Goal: Information Seeking & Learning: Check status

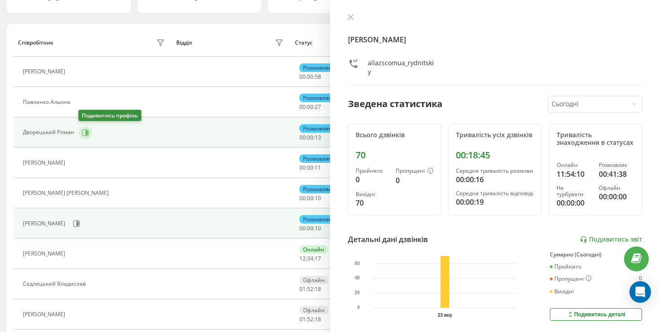
click at [82, 132] on icon at bounding box center [85, 132] width 7 height 7
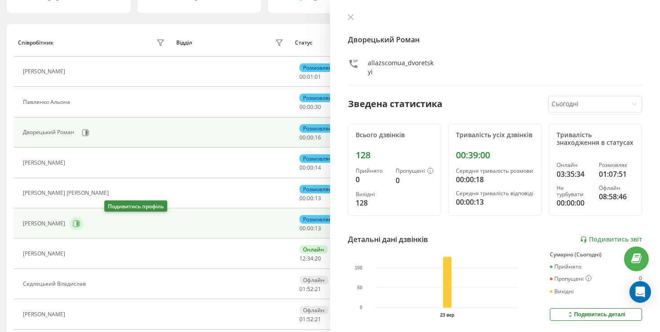
click at [80, 223] on icon at bounding box center [76, 223] width 7 height 7
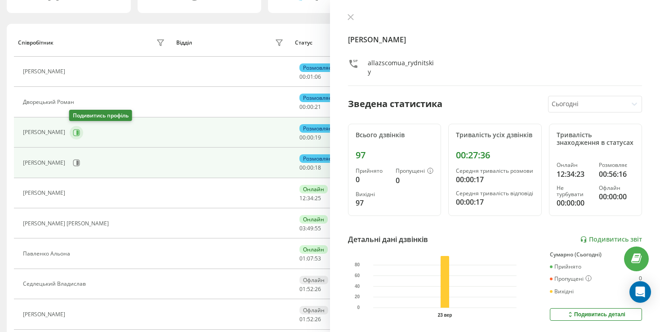
click at [71, 129] on button at bounding box center [76, 132] width 13 height 13
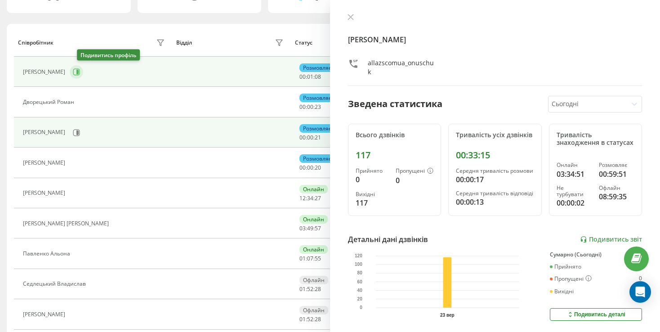
click at [83, 72] on button at bounding box center [76, 71] width 13 height 13
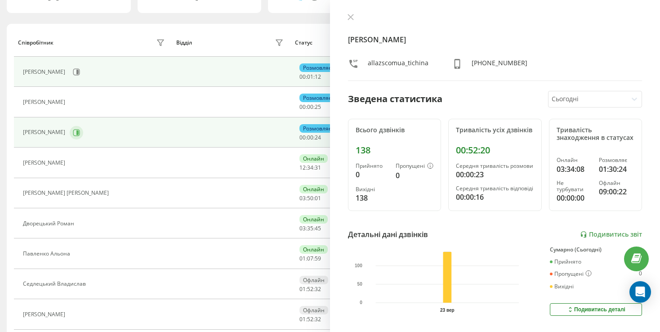
click at [80, 133] on icon at bounding box center [76, 132] width 7 height 7
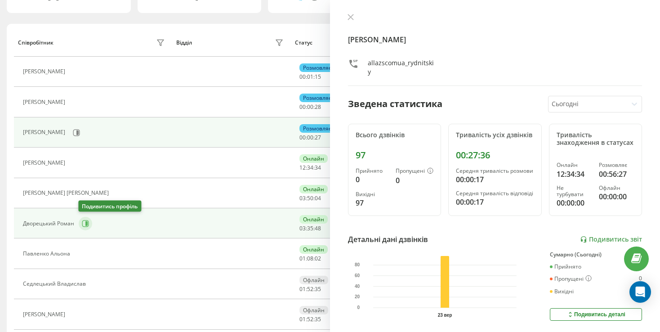
click at [84, 221] on icon at bounding box center [85, 223] width 7 height 7
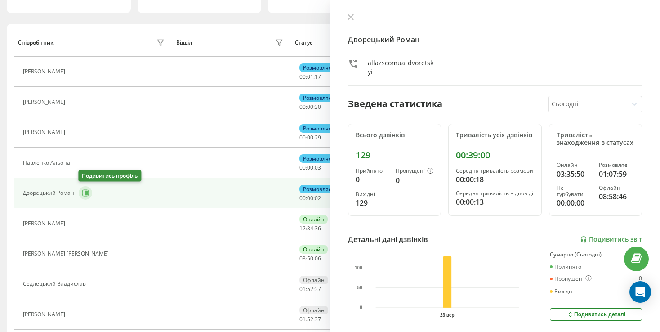
click at [91, 190] on button at bounding box center [85, 192] width 13 height 13
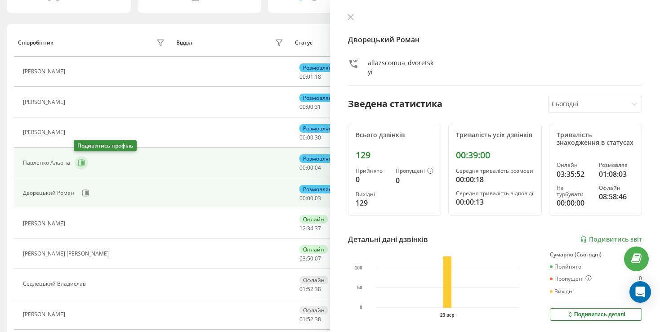
click at [78, 166] on button at bounding box center [81, 162] width 13 height 13
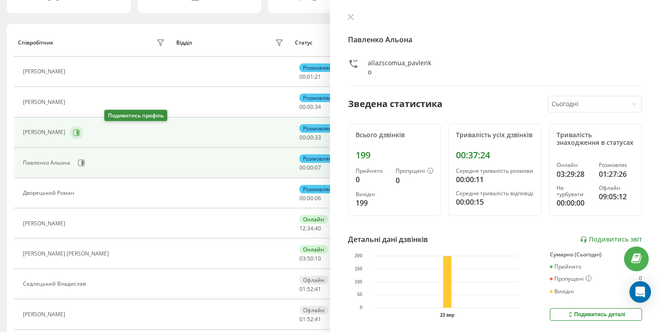
click at [83, 127] on button at bounding box center [76, 132] width 13 height 13
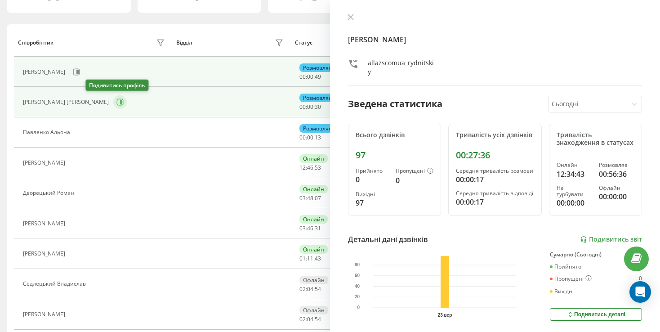
click at [116, 100] on icon at bounding box center [119, 101] width 7 height 7
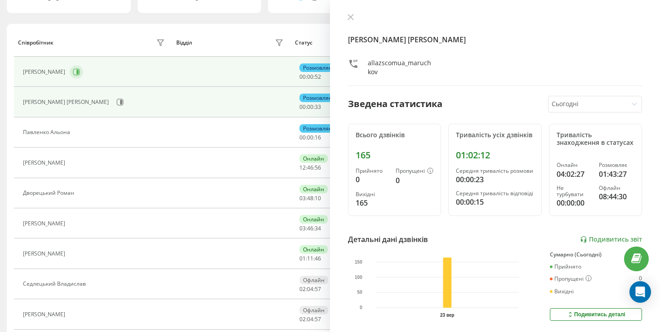
click at [80, 74] on icon at bounding box center [76, 71] width 7 height 7
click at [116, 104] on icon at bounding box center [119, 101] width 7 height 7
click at [80, 70] on icon at bounding box center [76, 71] width 7 height 7
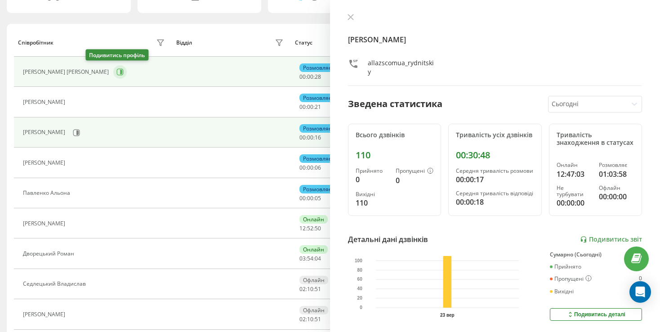
click at [116, 70] on icon at bounding box center [119, 71] width 7 height 7
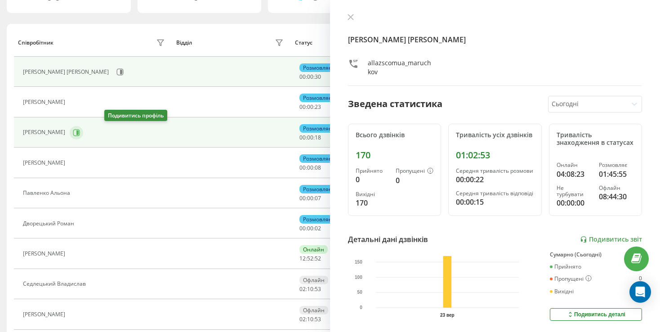
click at [83, 132] on button at bounding box center [76, 132] width 13 height 13
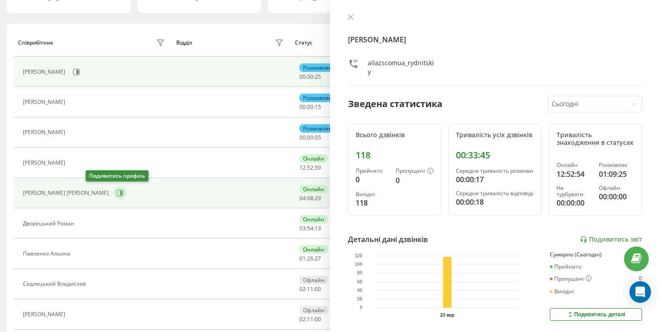
click at [113, 196] on button at bounding box center [119, 192] width 13 height 13
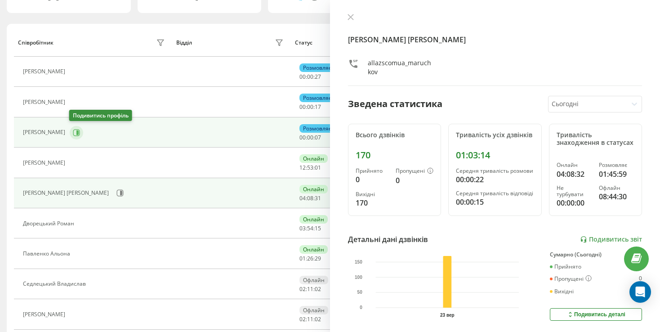
click at [77, 136] on button at bounding box center [76, 132] width 13 height 13
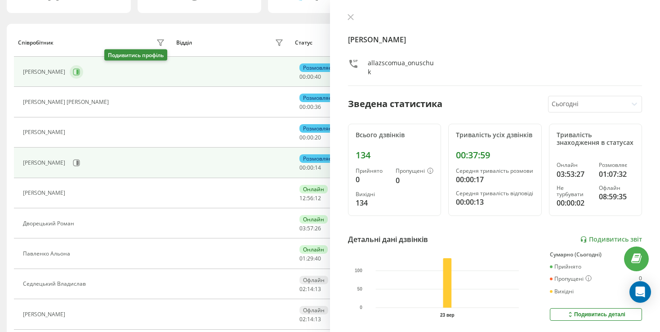
click at [79, 73] on icon at bounding box center [77, 72] width 2 height 4
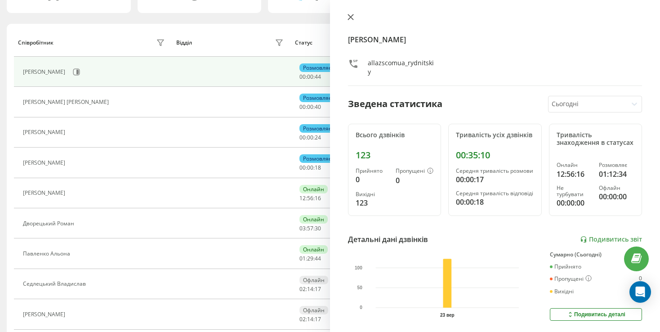
click at [350, 16] on icon at bounding box center [350, 17] width 6 height 6
